Goal: Task Accomplishment & Management: Complete application form

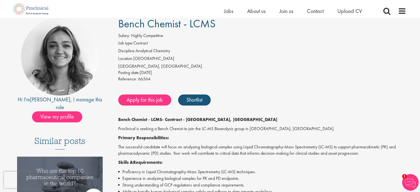
scroll to position [45, 0]
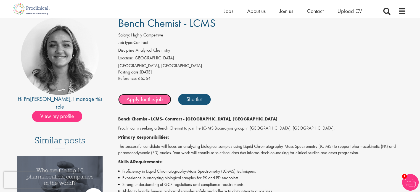
click at [147, 101] on link "Apply for this job" at bounding box center [144, 99] width 53 height 11
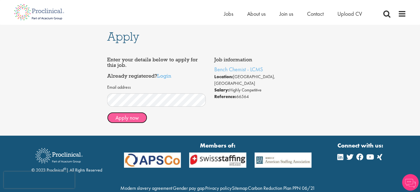
click at [134, 121] on button "Apply now" at bounding box center [127, 117] width 40 height 11
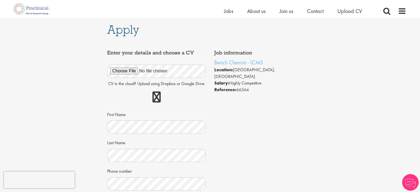
scroll to position [25, 0]
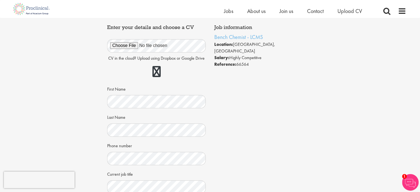
click at [240, 120] on div "Job information Bench Chemist - LCMS Location: [GEOGRAPHIC_DATA], [GEOGRAPHIC_D…" at bounding box center [210, 153] width 214 height 262
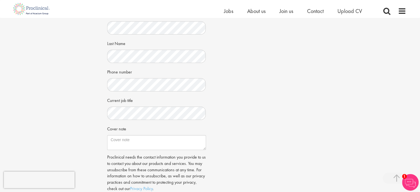
scroll to position [99, 0]
click at [144, 146] on textarea "Cover note" at bounding box center [156, 142] width 99 height 15
click at [252, 129] on div "Job information Bench Chemist - LCMS Location: [GEOGRAPHIC_DATA], [GEOGRAPHIC_D…" at bounding box center [210, 79] width 214 height 262
click at [151, 144] on textarea "Cover note" at bounding box center [156, 142] width 99 height 15
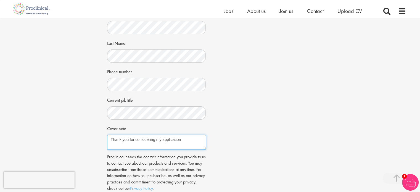
type textarea "Thank you for considering my application"
click at [248, 101] on div "Job information Bench Chemist - LCMS Location: [GEOGRAPHIC_DATA], [GEOGRAPHIC_D…" at bounding box center [210, 79] width 214 height 262
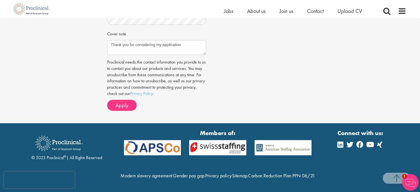
scroll to position [203, 0]
click at [128, 100] on button "Apply" at bounding box center [122, 105] width 30 height 11
